Goal: Navigation & Orientation: Find specific page/section

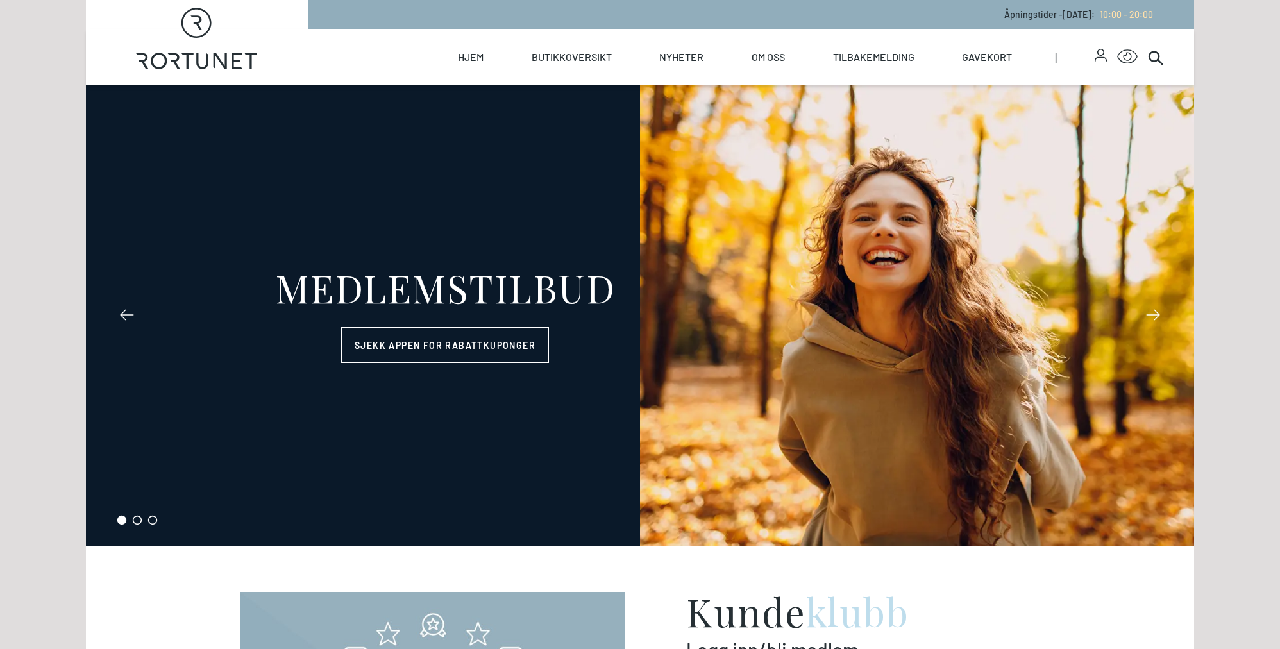
select select "NO"
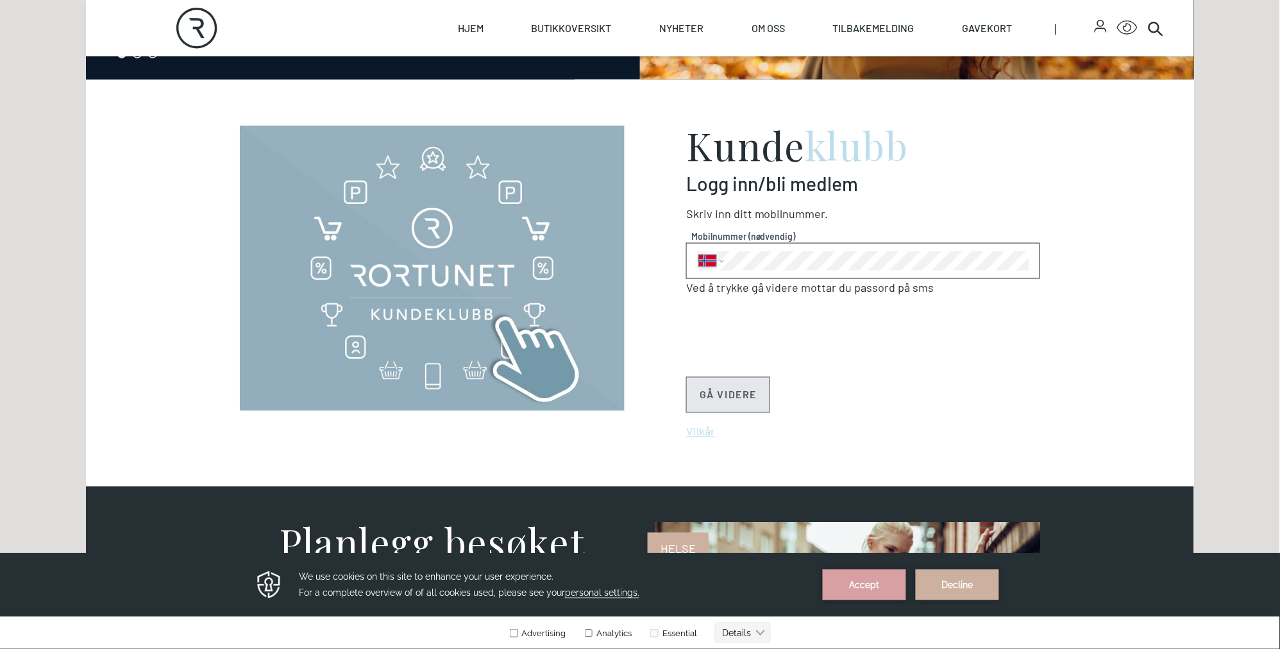
scroll to position [410, 0]
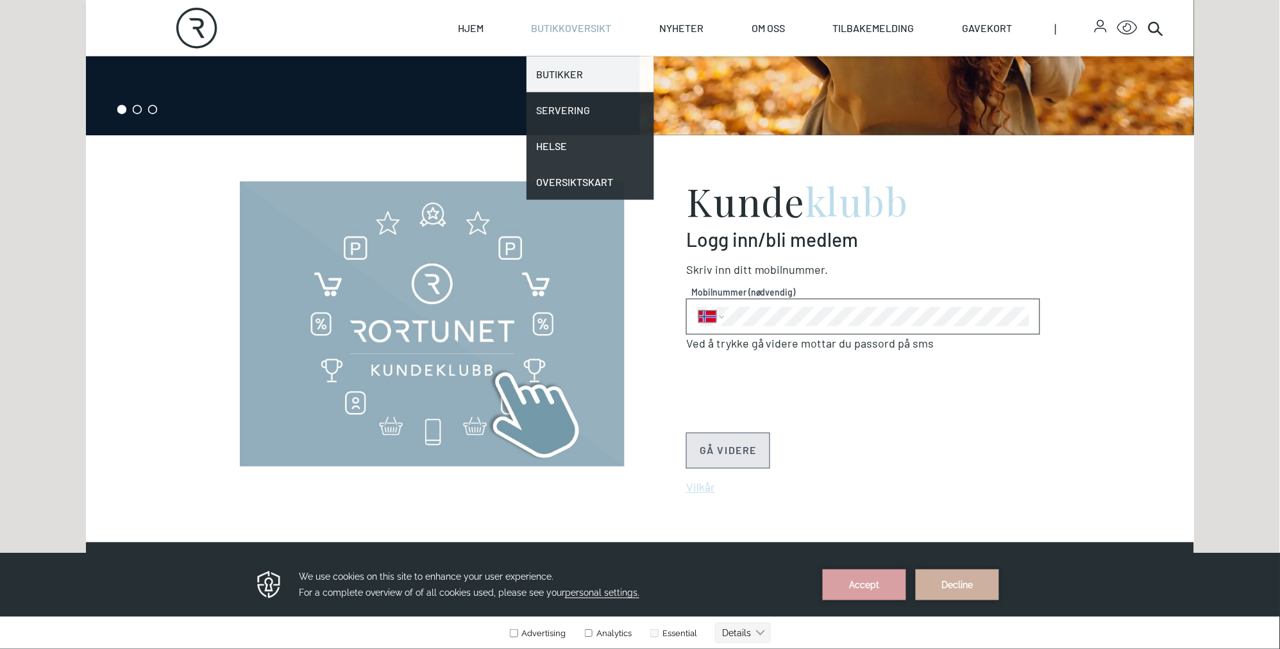
click at [557, 69] on link "Butikker" at bounding box center [591, 74] width 128 height 36
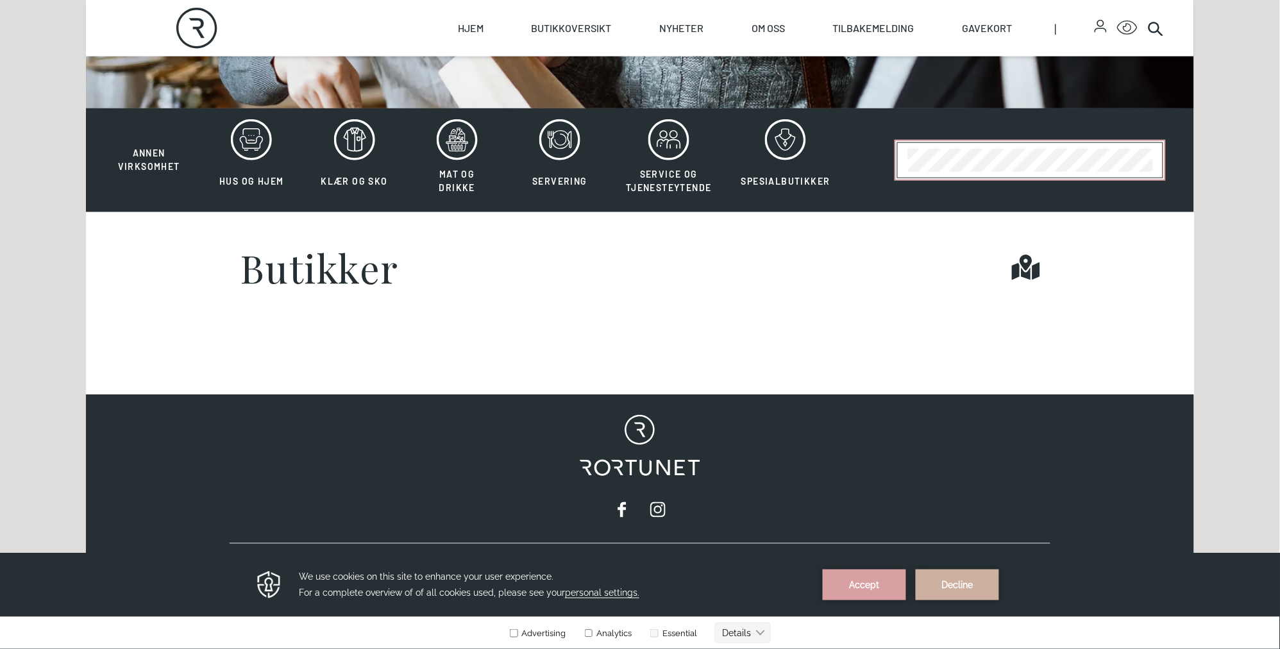
scroll to position [405, 0]
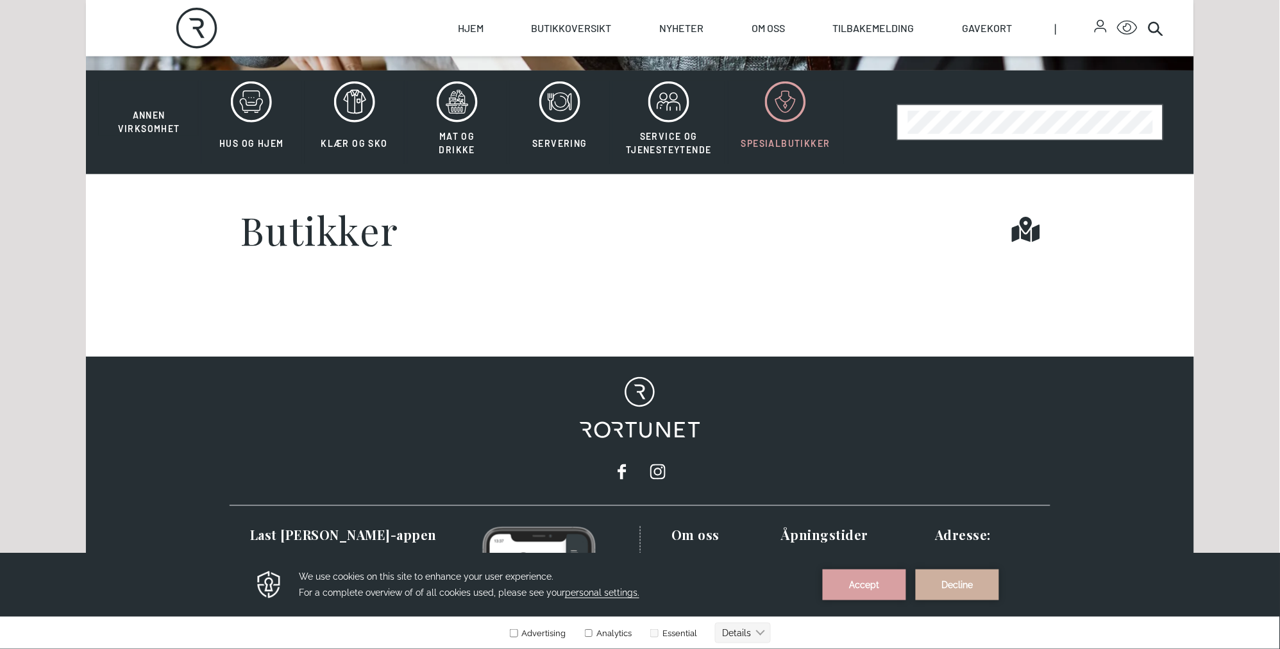
click at [780, 99] on icon at bounding box center [786, 99] width 12 height 5
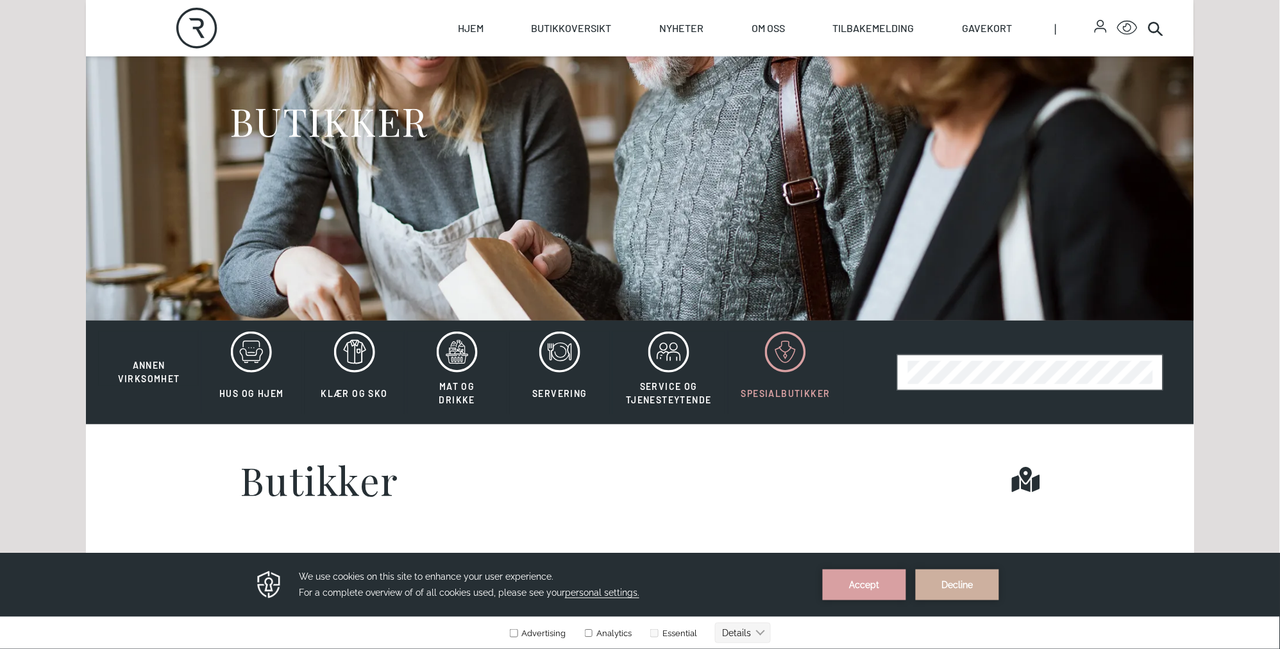
scroll to position [135, 0]
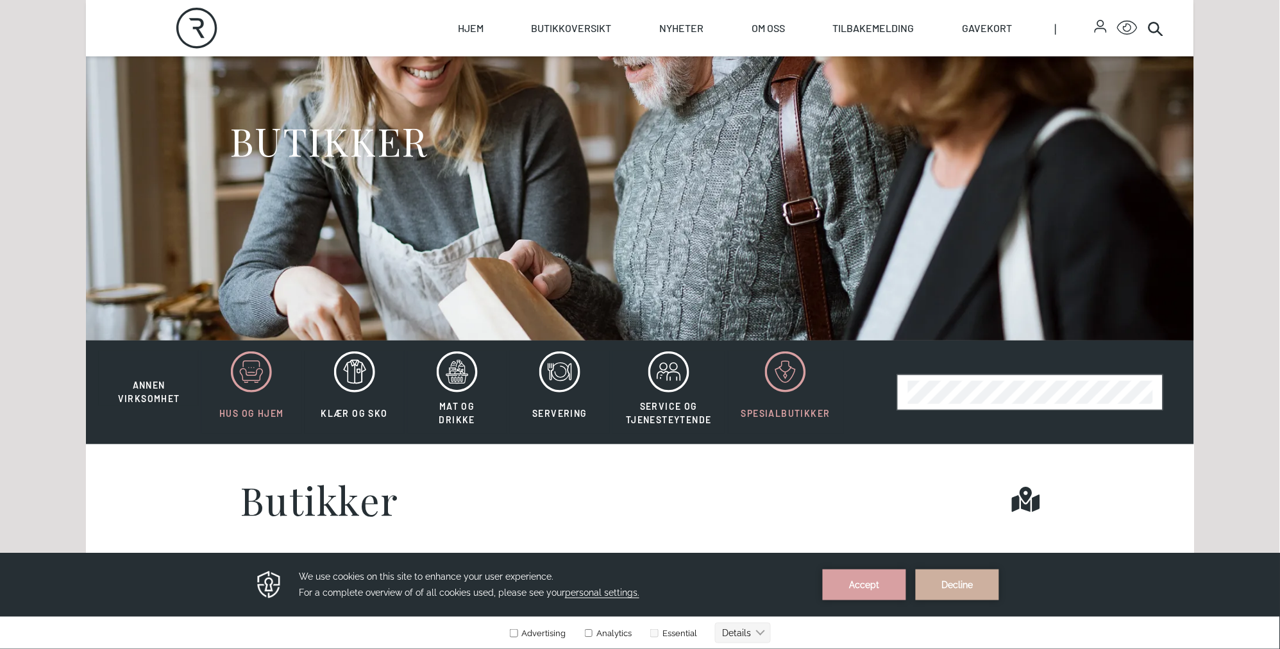
click at [242, 365] on icon at bounding box center [251, 371] width 41 height 41
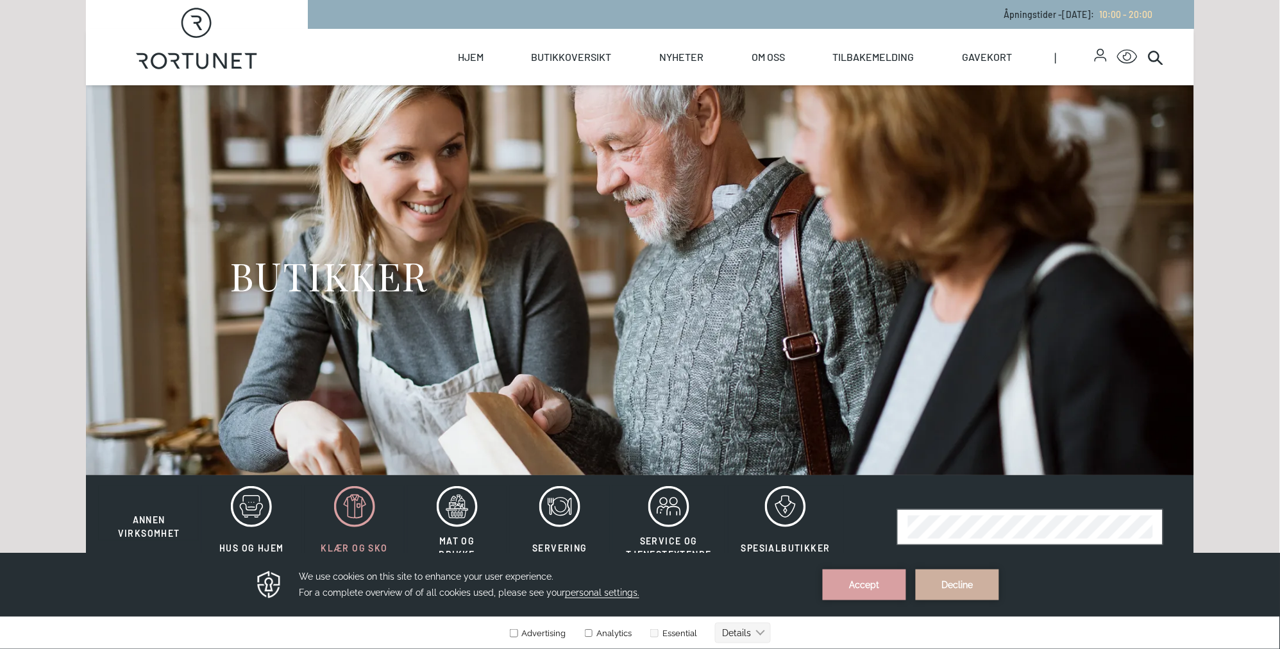
click at [355, 537] on button "Klær og sko" at bounding box center [355, 526] width 100 height 83
